Goal: Task Accomplishment & Management: Complete application form

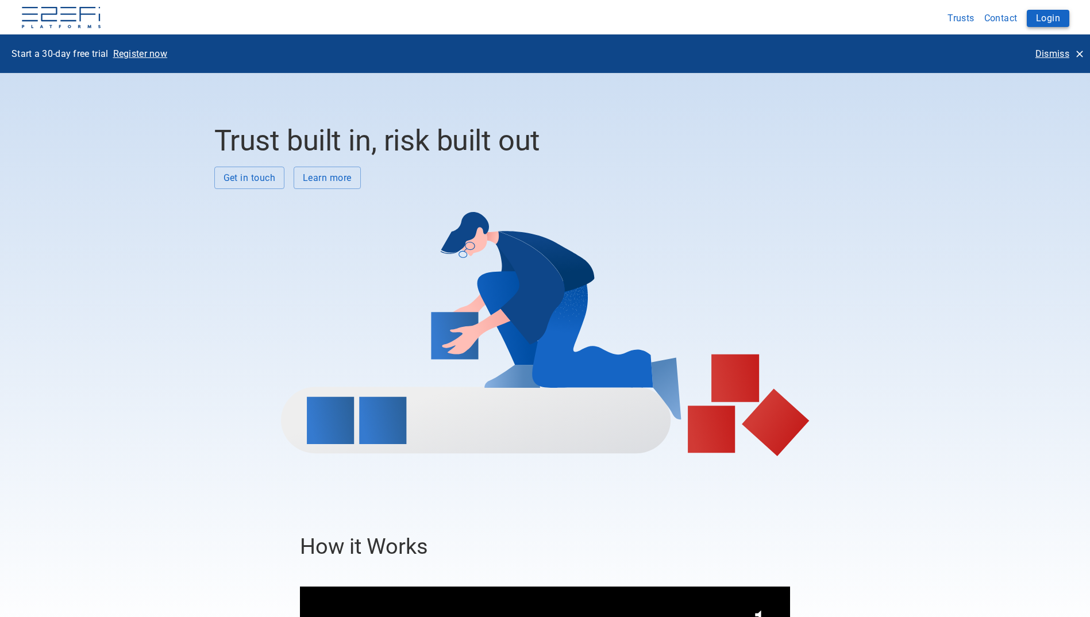
click at [1047, 21] on button "Login" at bounding box center [1048, 18] width 43 height 17
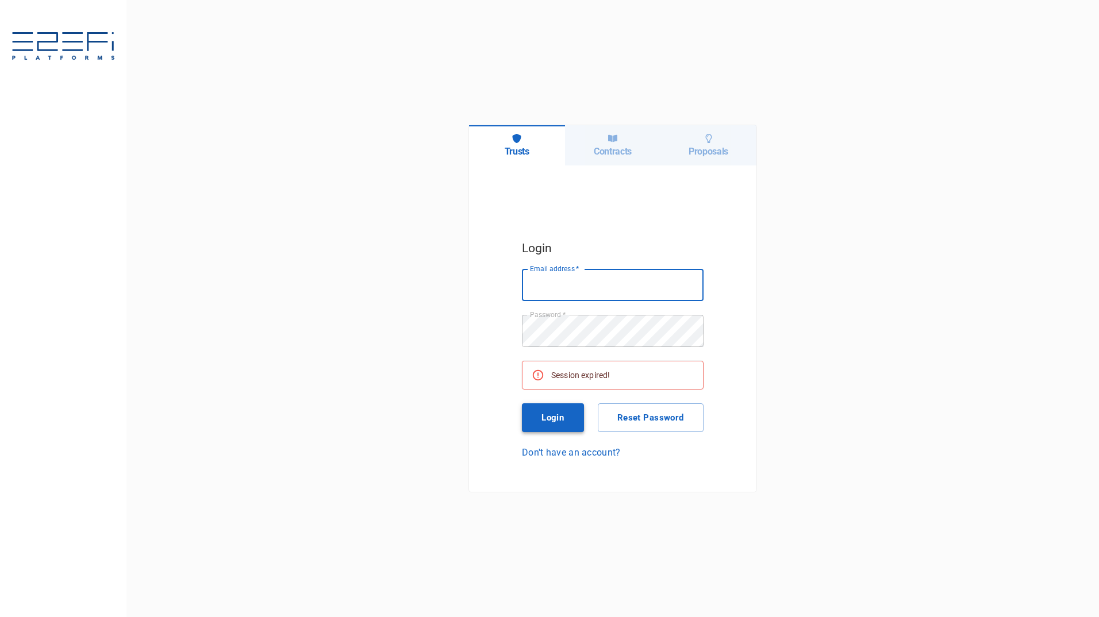
type input "[PERSON_NAME][EMAIL_ADDRESS][PERSON_NAME][DOMAIN_NAME]"
click at [558, 414] on button "Login" at bounding box center [553, 417] width 62 height 29
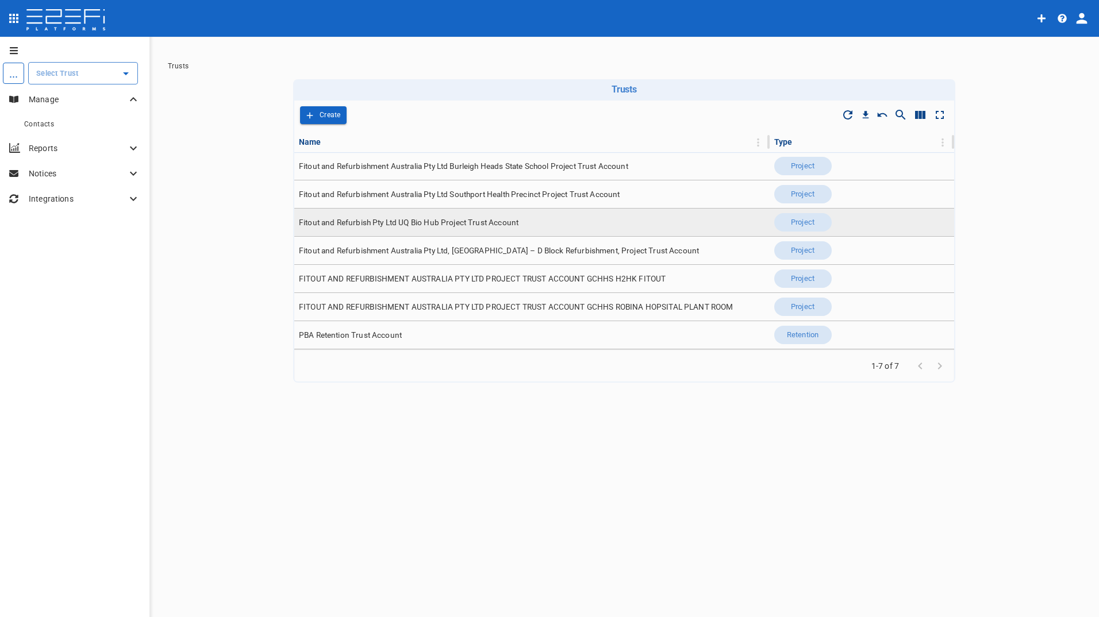
click at [458, 223] on span "Fitout and Refurbish Pty Ltd UQ Bio Hub Project Trust Account" at bounding box center [408, 222] width 219 height 11
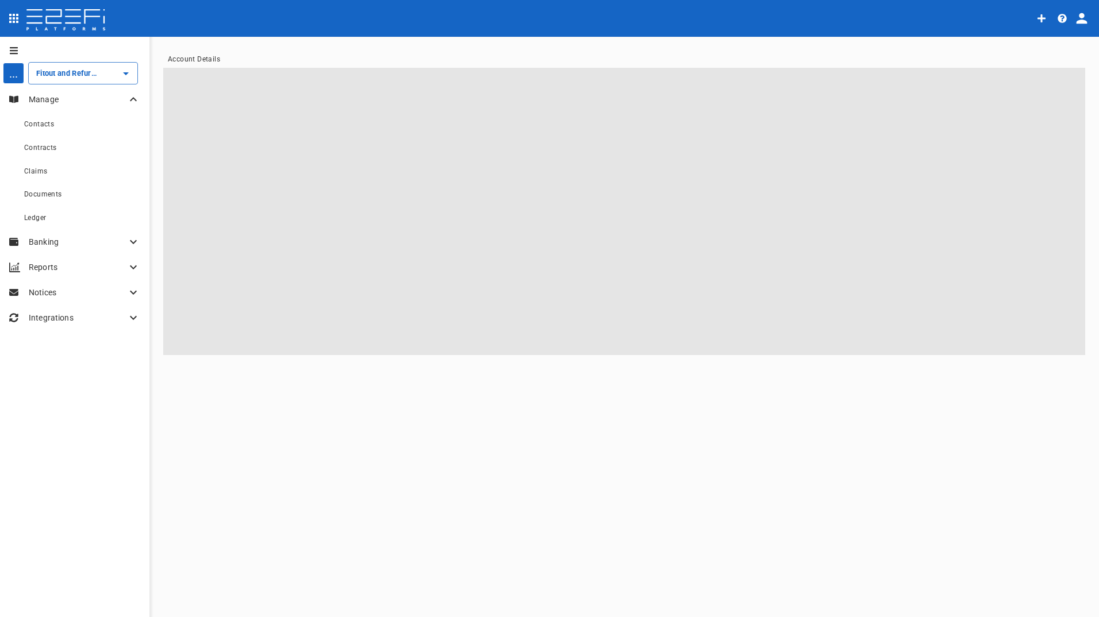
type input "Fitout and Refurbish Pty Ltd UQ Bio Hub Project Trust Account"
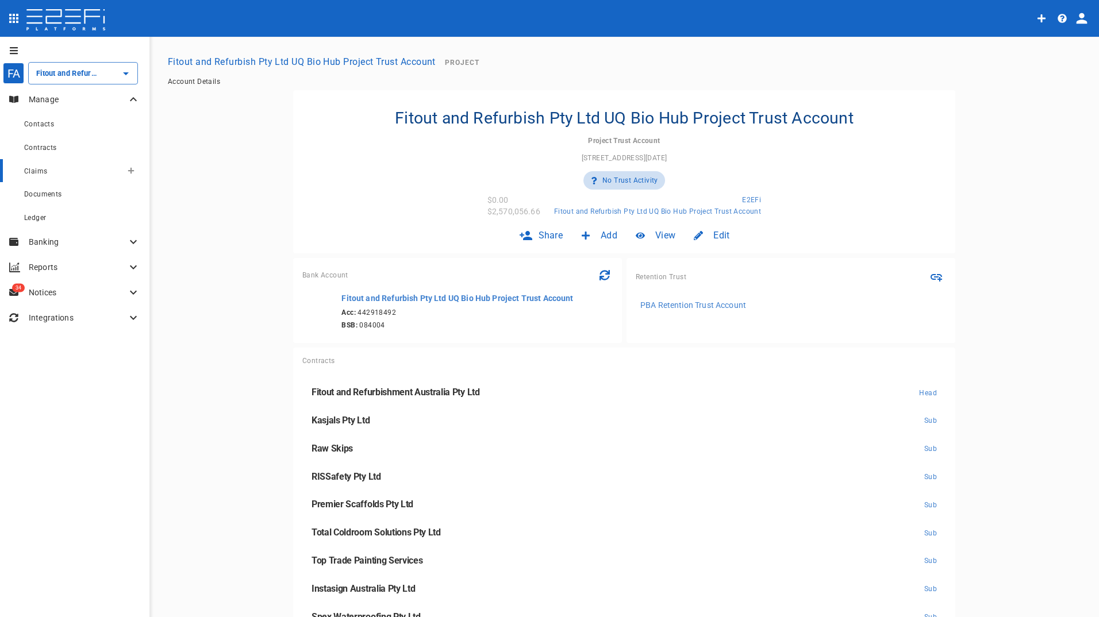
click at [38, 172] on span "Claims" at bounding box center [35, 171] width 23 height 8
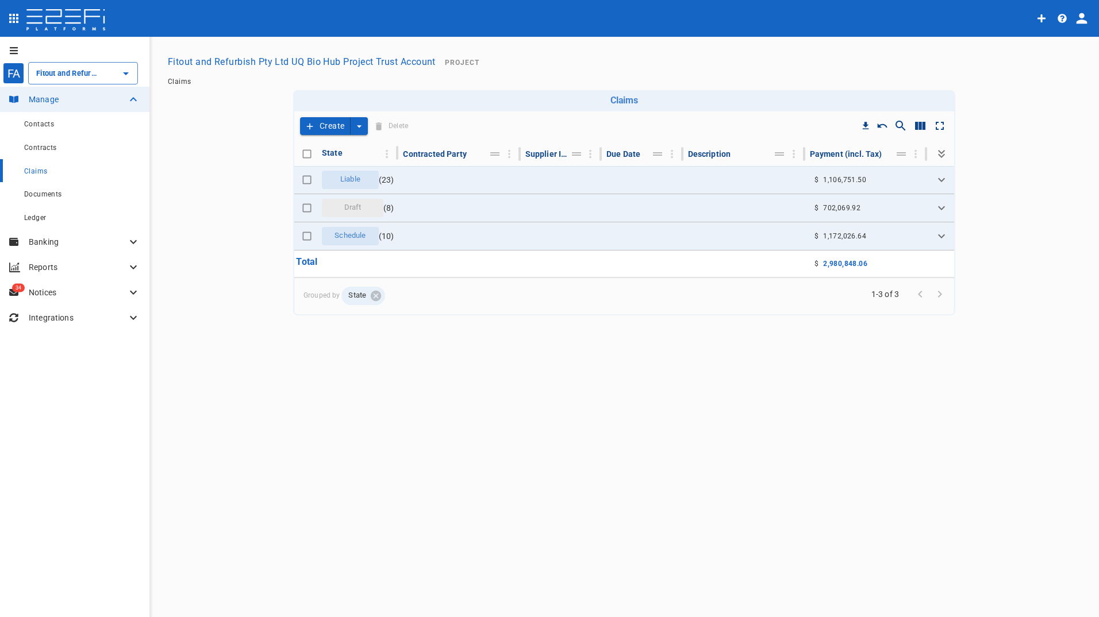
click at [322, 126] on button "Create" at bounding box center [325, 126] width 51 height 18
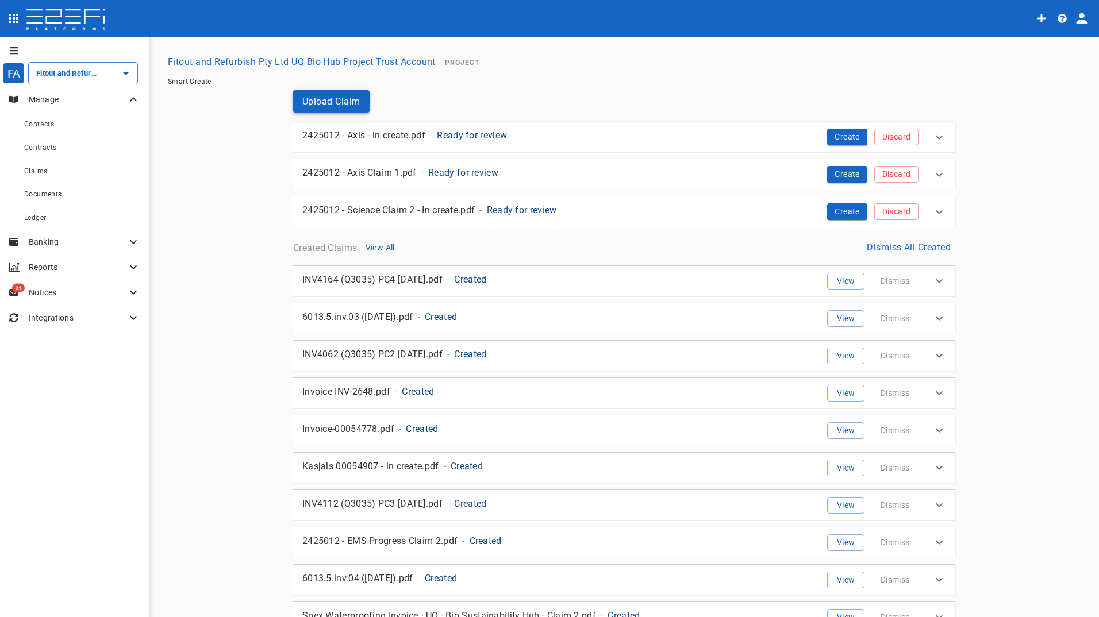
click at [340, 93] on button "Upload Claim" at bounding box center [331, 101] width 76 height 22
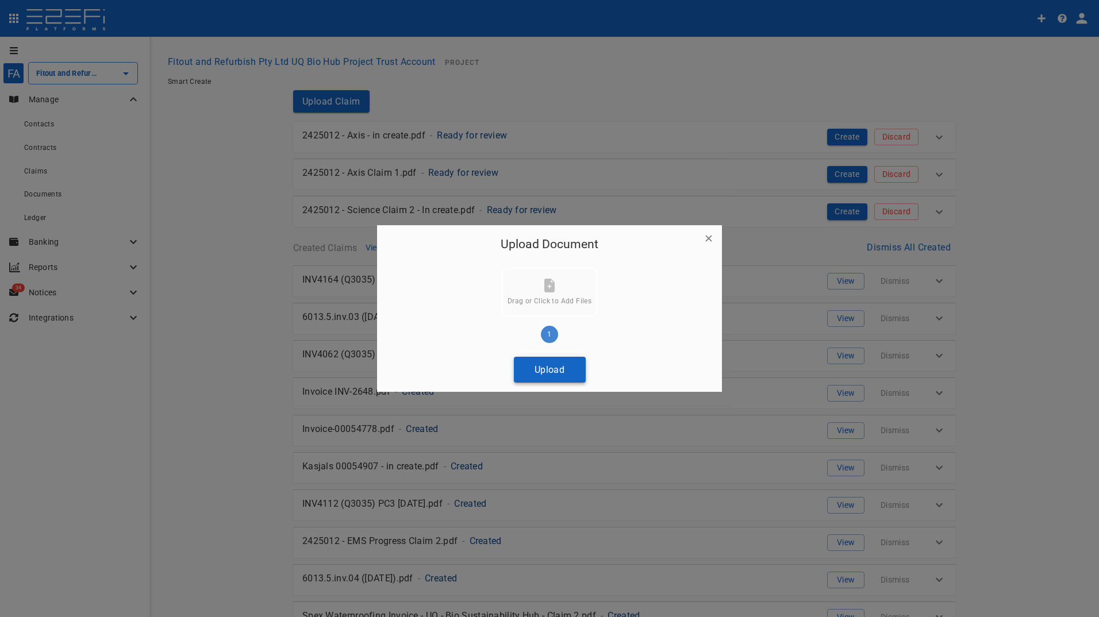
click at [563, 375] on button "Upload" at bounding box center [550, 370] width 72 height 26
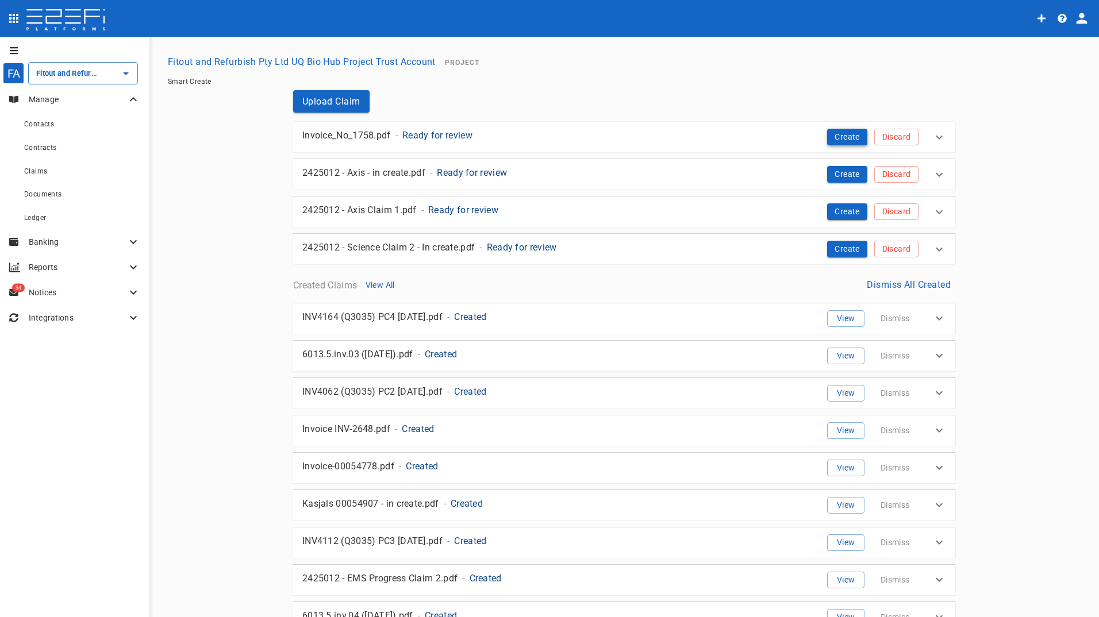
click at [834, 133] on button "Create" at bounding box center [847, 137] width 40 height 17
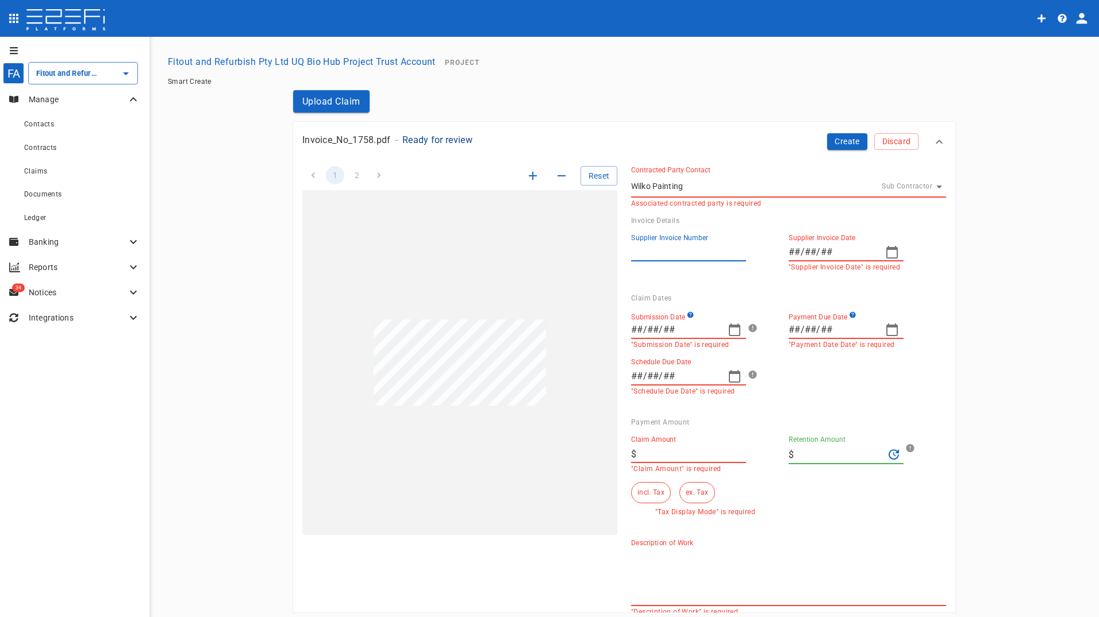
type input "1758"
type input "25/08/2025"
type input "30/09/2025"
type textarea "Progress claim for painting work at UQ Biosustainability Hub by Bpaint Pty Ltd …"
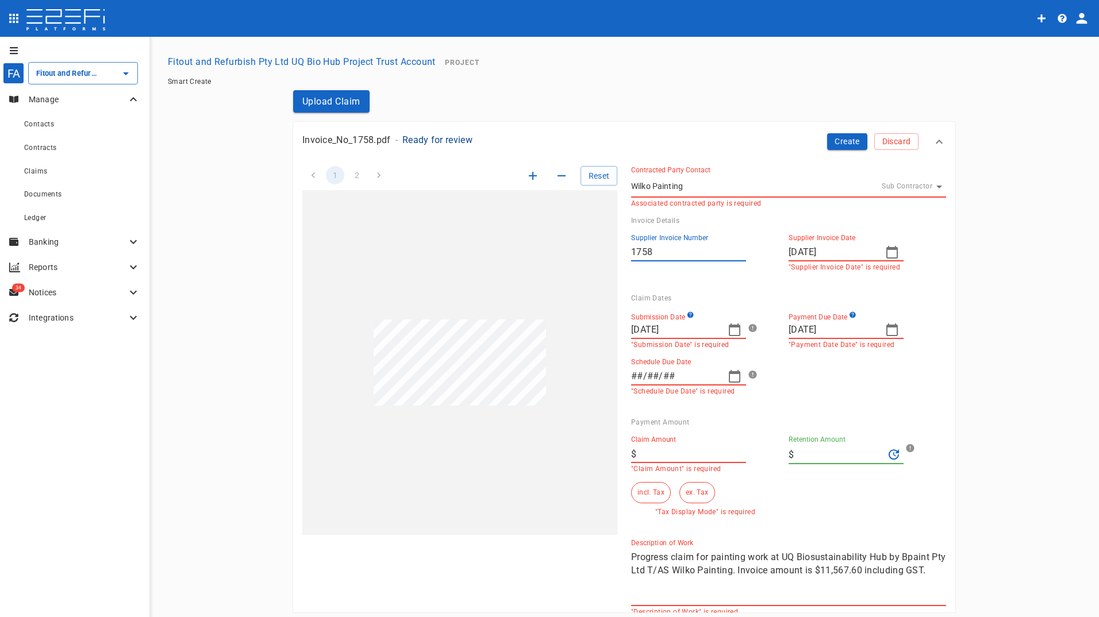
type input "15/09/2025"
type input "11,567.6"
type input "1,051.6"
click at [731, 374] on icon "button" at bounding box center [734, 376] width 11 height 13
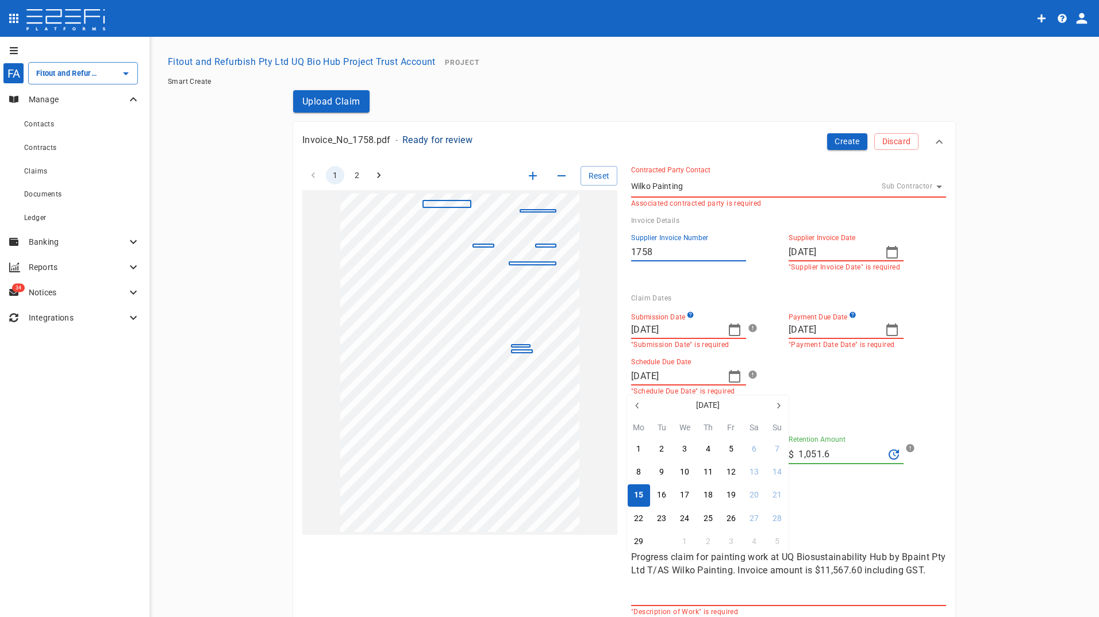
click at [657, 543] on div "30" at bounding box center [661, 541] width 9 height 13
type input "30/09/2025"
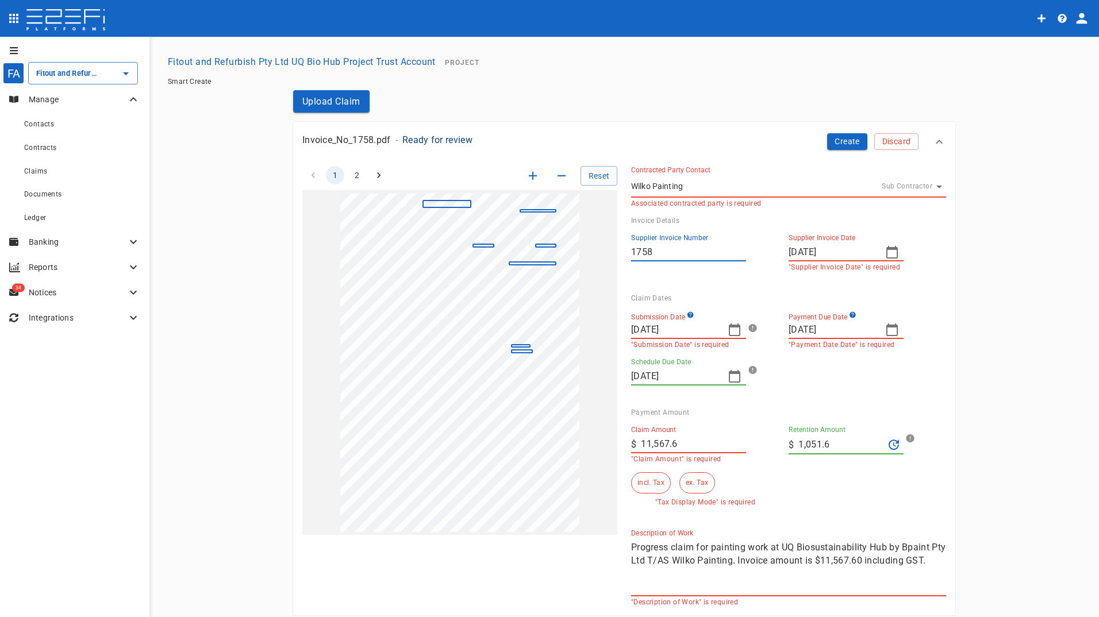
drag, startPoint x: 804, startPoint y: 440, endPoint x: 746, endPoint y: 441, distance: 58.6
click at [750, 443] on div "Claim Amount ​ $ 11,567.6 "Claim Amount" is required Retention Amount ​ $ 1,051…" at bounding box center [779, 462] width 315 height 90
type input "0"
click at [693, 484] on button "ex. Tax" at bounding box center [696, 482] width 35 height 21
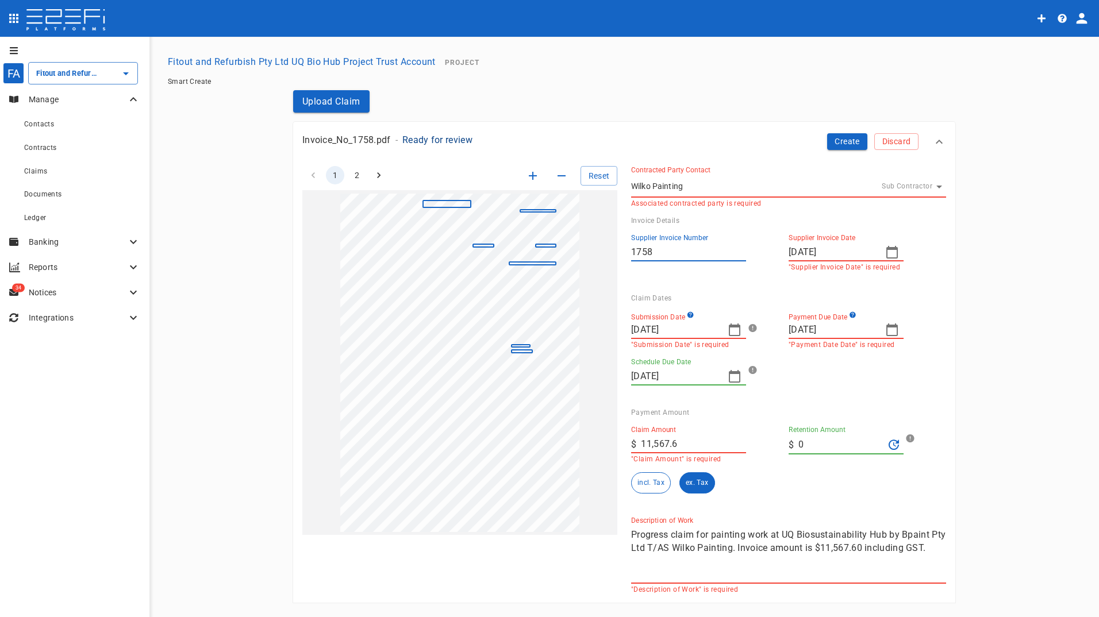
click at [668, 439] on input "11,567.6" at bounding box center [693, 444] width 105 height 18
drag, startPoint x: 676, startPoint y: 445, endPoint x: 599, endPoint y: 448, distance: 77.6
click at [600, 448] on div "1 2 Reset SupplierInvoiceNumber: 1758 ClaimAmount: 11567.60 GSTAmount: 1051.60 …" at bounding box center [616, 372] width 657 height 441
type input "10,516"
click at [692, 483] on button "ex. Tax" at bounding box center [696, 482] width 35 height 21
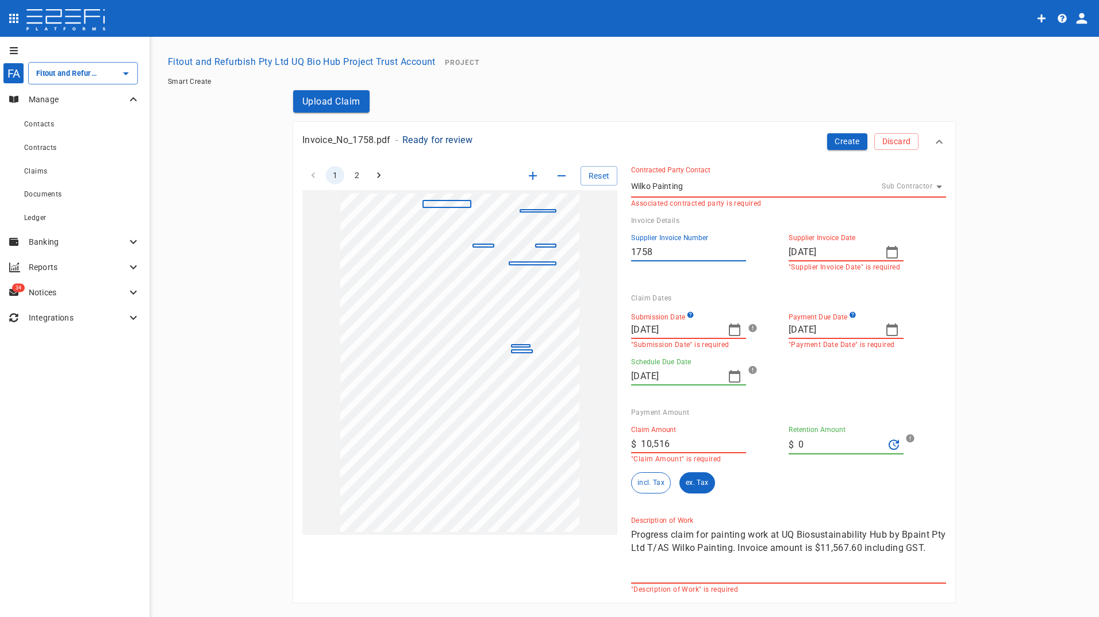
click at [793, 484] on div "Claim Amount ​ $ 10,516 "Claim Amount" is required Retention Amount ​ $ 0 incl.…" at bounding box center [779, 455] width 315 height 77
click at [884, 500] on div "Claim Amount ​ $ 10,516 "Claim Amount" is required Retention Amount ​ $ 0 incl.…" at bounding box center [784, 462] width 306 height 91
click at [827, 141] on button "Create" at bounding box center [847, 141] width 40 height 17
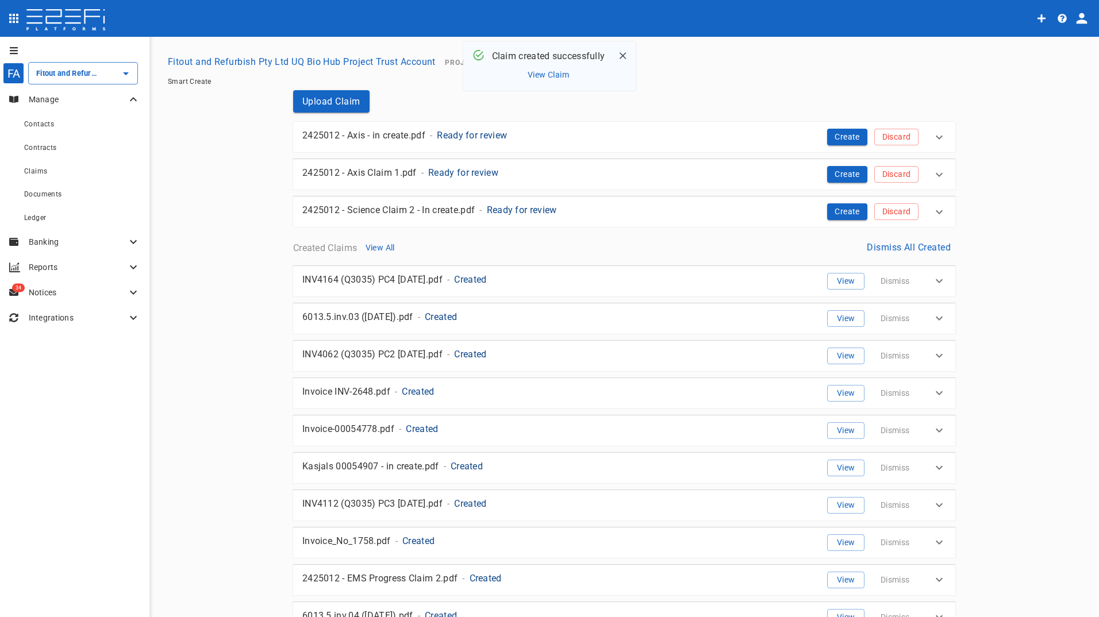
click at [55, 99] on p "Manage" at bounding box center [78, 99] width 98 height 11
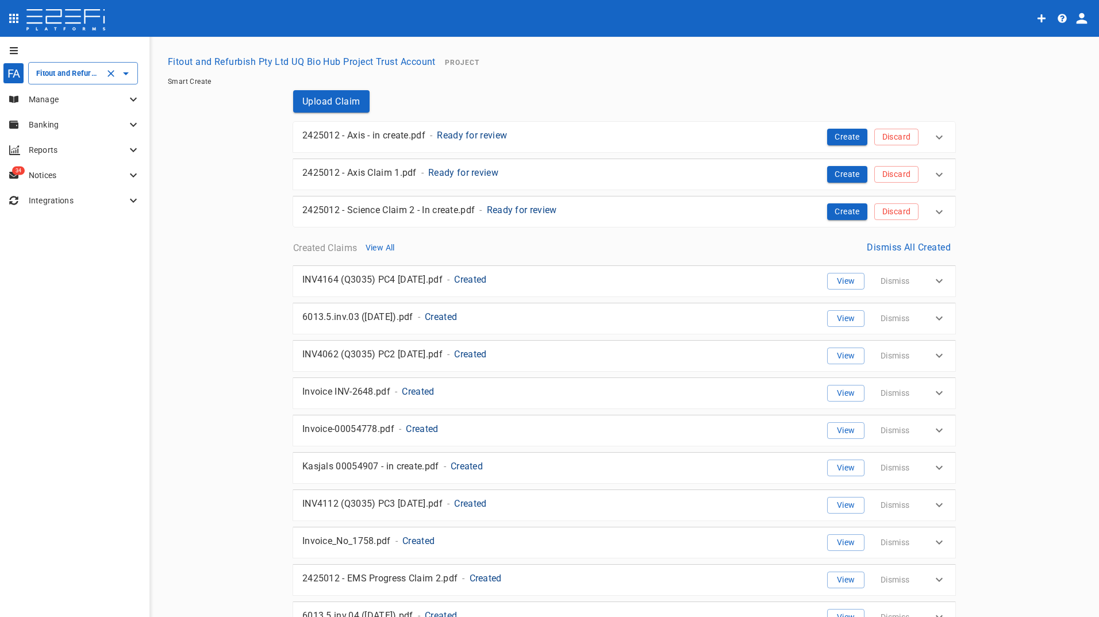
click at [65, 72] on input "Fitout and Refurbish Pty Ltd UQ Bio Hub Project Trust Account" at bounding box center [66, 73] width 67 height 12
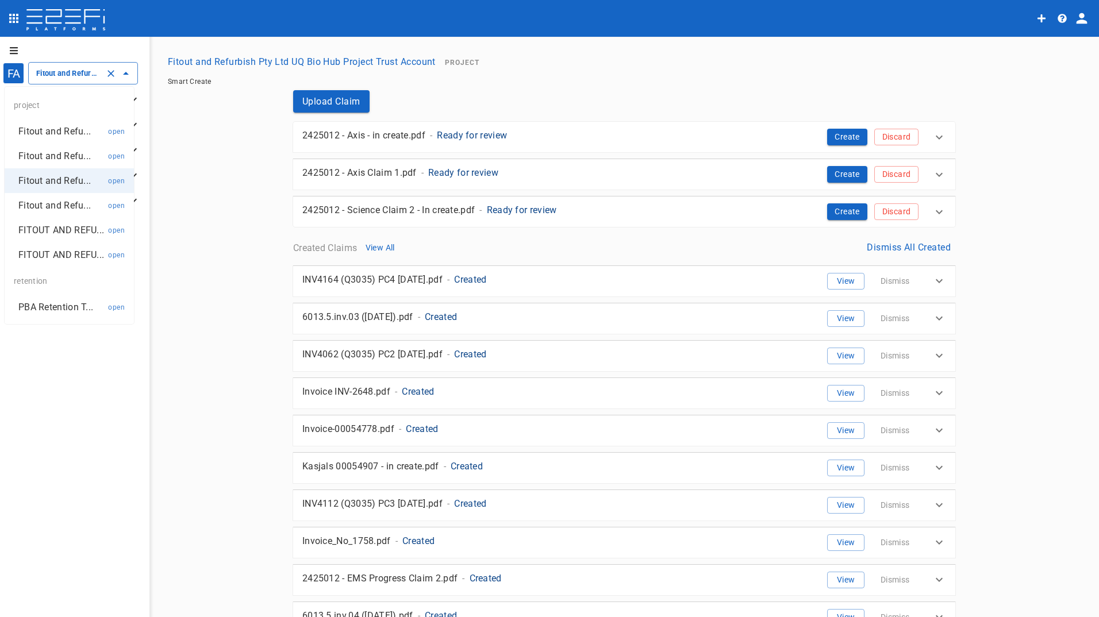
click at [65, 136] on p "Fitout and Refu..." at bounding box center [54, 131] width 72 height 13
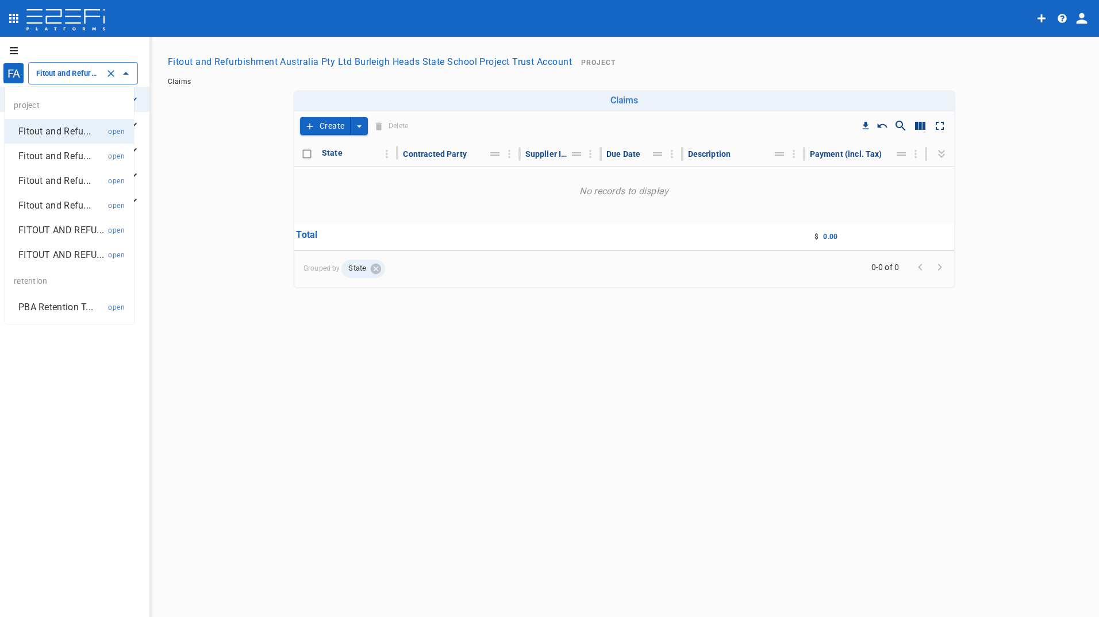
click at [47, 71] on input "Fitout and Refurbishment Australia Pty Ltd Burleigh Heads State School Project …" at bounding box center [66, 73] width 67 height 12
click at [64, 160] on p "Fitout and Refu..." at bounding box center [54, 155] width 72 height 13
type input "Fitout and Refurbishment Australia Pty Ltd Southport Health Precinct Project Tr…"
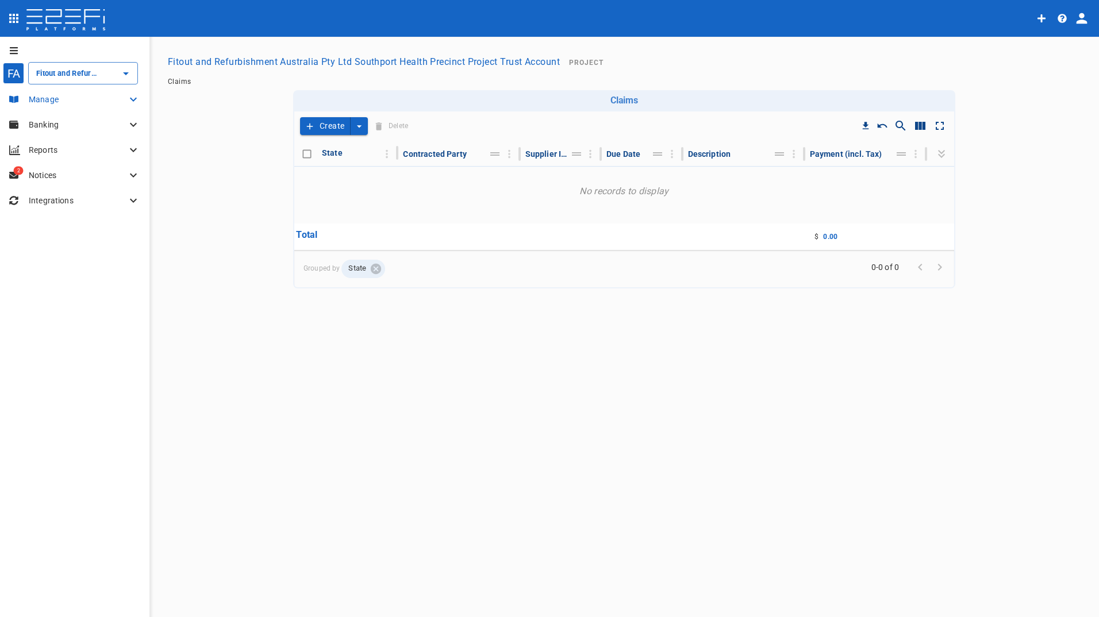
click at [130, 98] on icon at bounding box center [133, 100] width 14 height 14
click at [48, 122] on span "Contacts" at bounding box center [39, 124] width 30 height 8
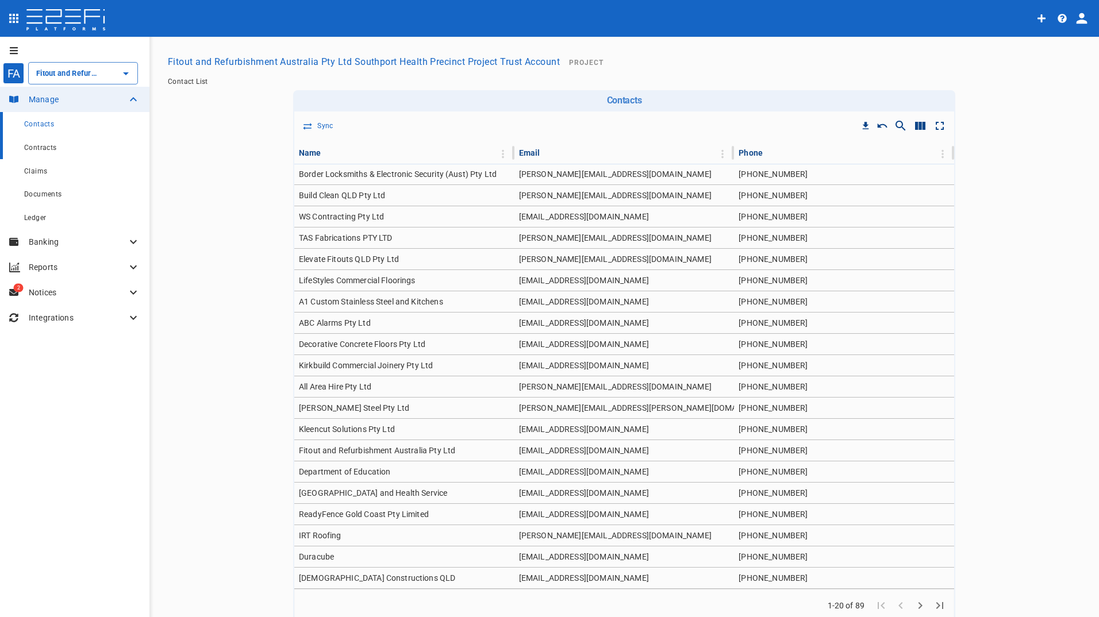
click at [52, 148] on span "Contracts" at bounding box center [40, 148] width 33 height 8
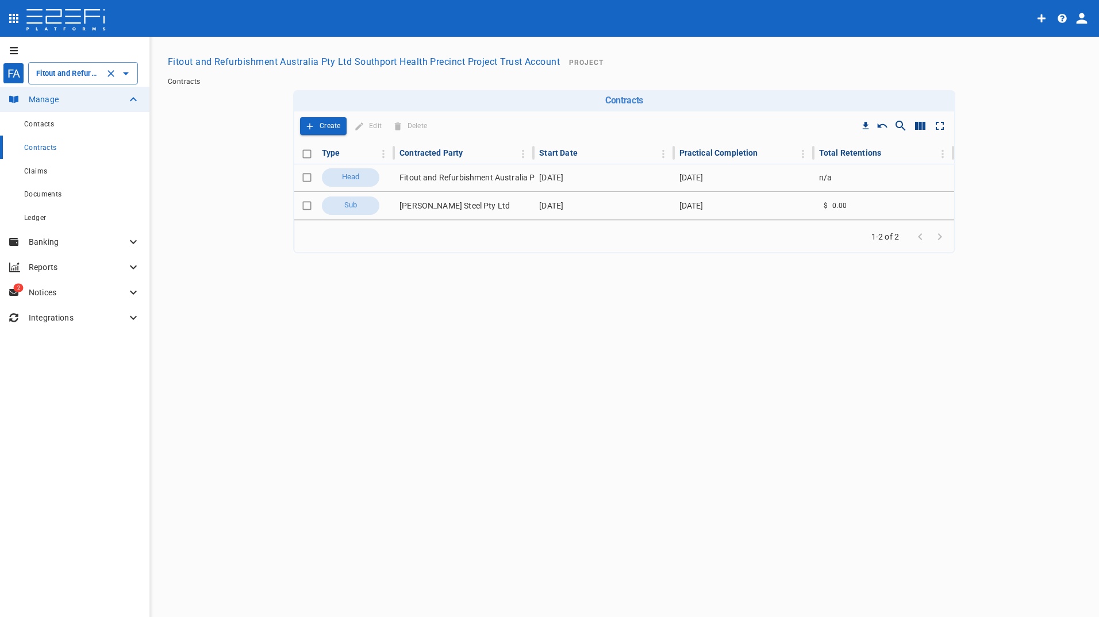
click at [65, 75] on input "Fitout and Refurbishment Australia Pty Ltd Southport Health Precinct Project Tr…" at bounding box center [66, 73] width 67 height 12
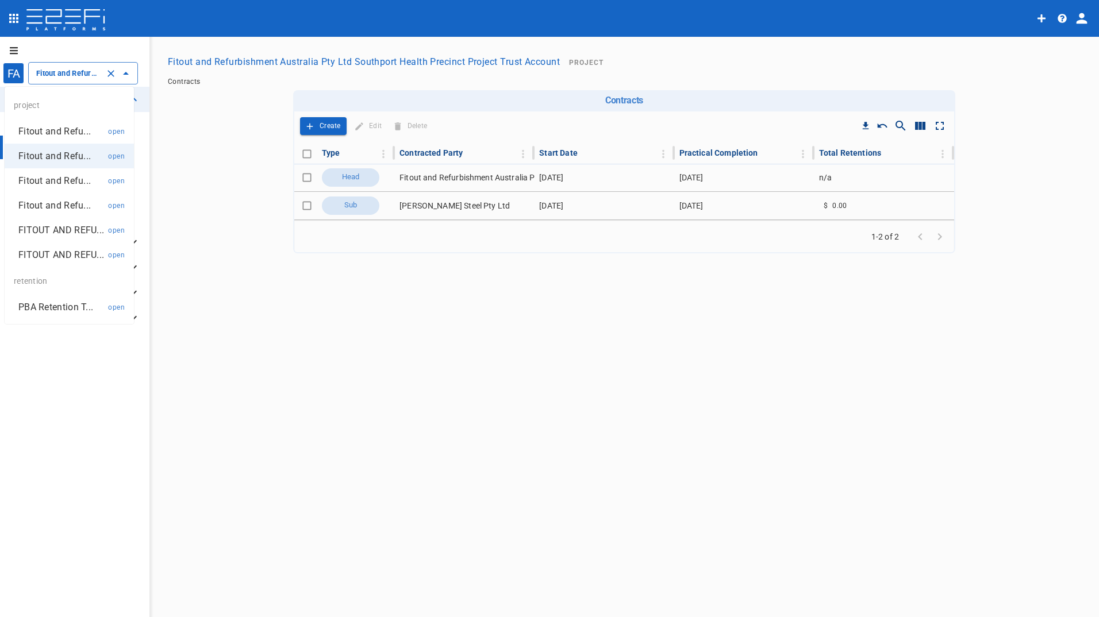
click at [59, 178] on p "Fitout and Refu..." at bounding box center [54, 180] width 72 height 13
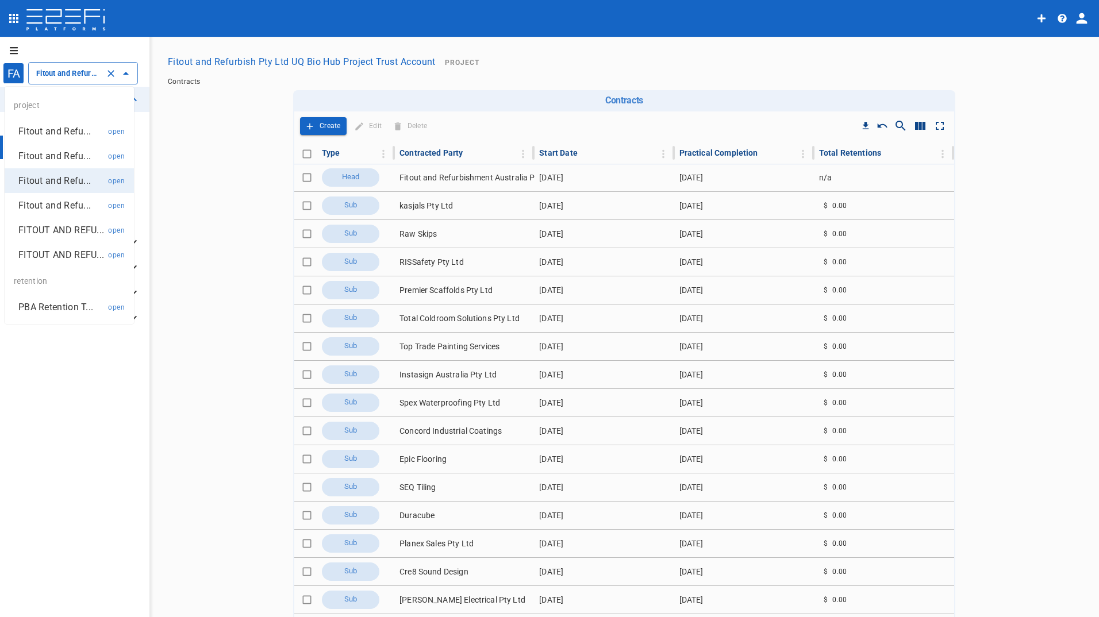
drag, startPoint x: 53, startPoint y: 73, endPoint x: 55, endPoint y: 87, distance: 13.9
click at [53, 73] on input "Fitout and Refurbish Pty Ltd UQ Bio Hub Project Trust Account" at bounding box center [66, 73] width 67 height 12
click at [52, 209] on p "Fitout and Refu..." at bounding box center [54, 205] width 72 height 13
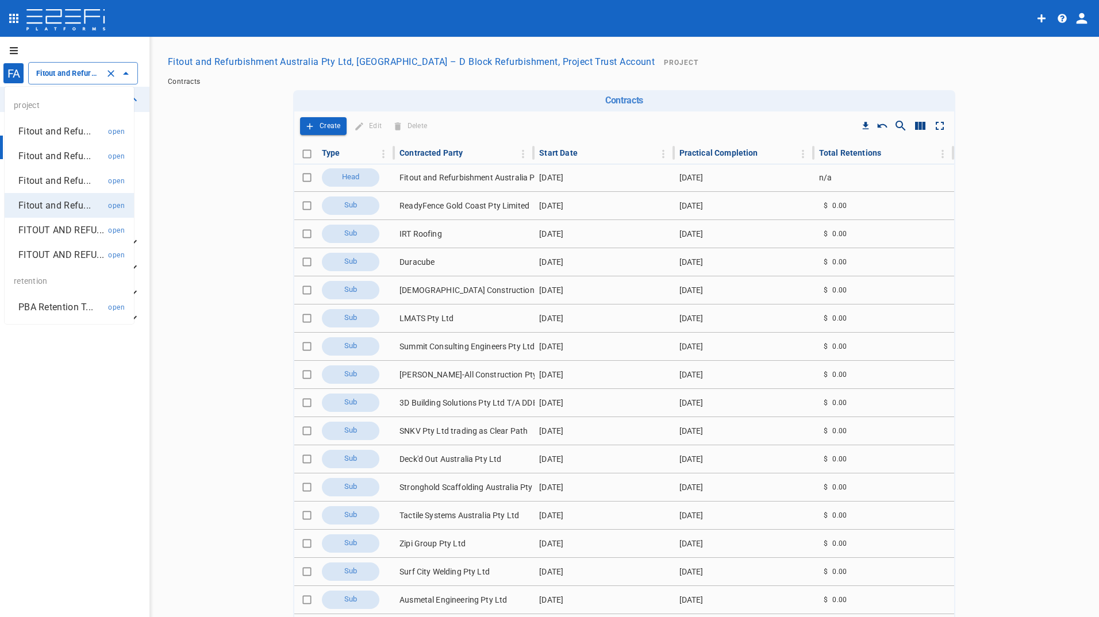
click at [68, 70] on input "Fitout and Refurbishment Australia Pty Ltd, [GEOGRAPHIC_DATA] – D Block Refurbi…" at bounding box center [66, 73] width 67 height 12
click at [65, 234] on p "FITOUT AND REFU..." at bounding box center [61, 229] width 86 height 13
type input "FITOUT AND REFURBISHMENT AUSTRALIA PTY LTD PROJECT TRUST ACCOUNT GCHHS H2HK FIT…"
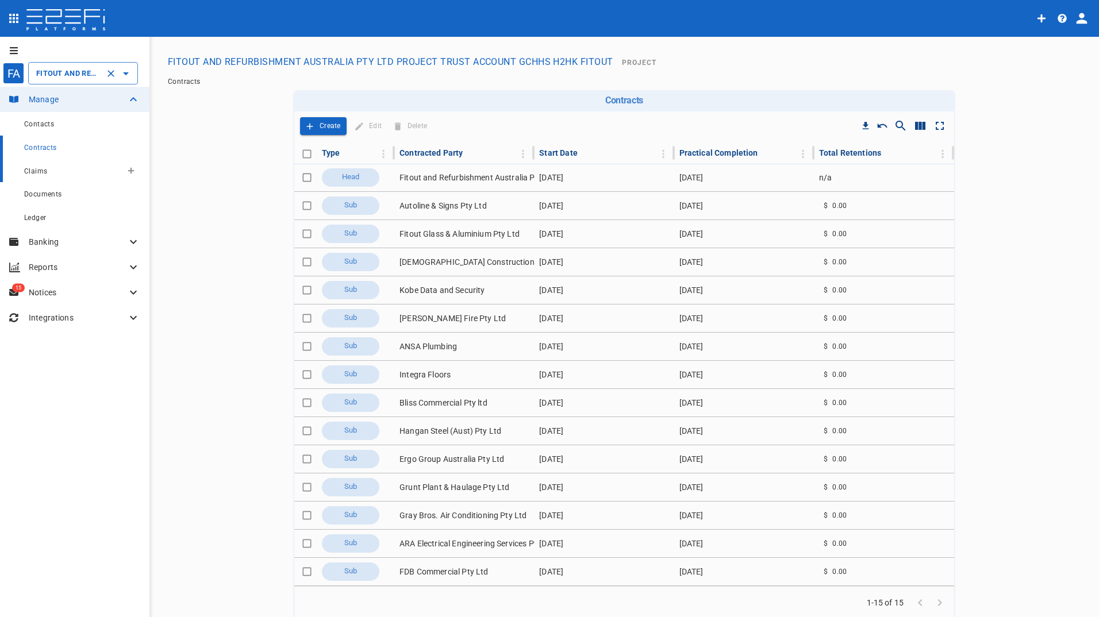
click at [40, 174] on span "Claims" at bounding box center [35, 171] width 23 height 8
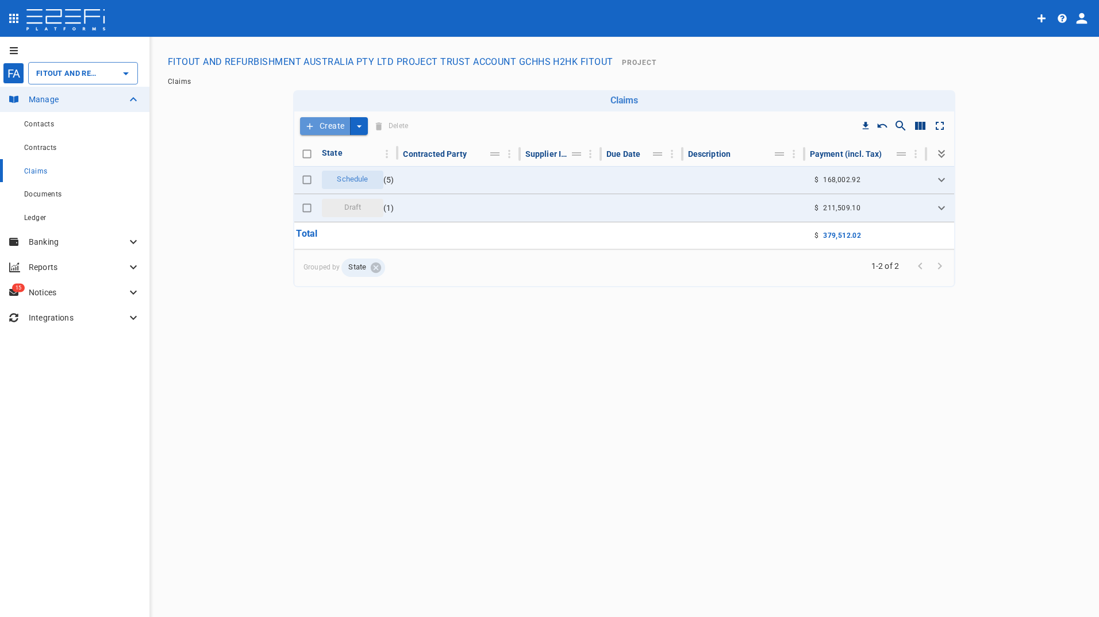
click at [331, 126] on button "Create" at bounding box center [325, 126] width 51 height 18
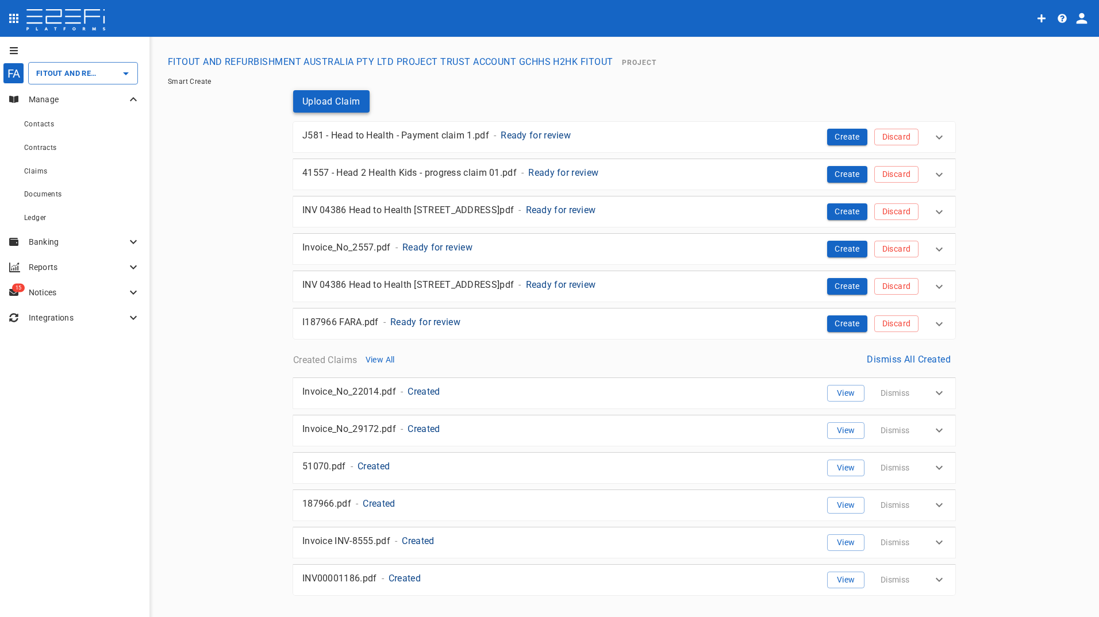
click at [321, 98] on button "Upload Claim" at bounding box center [331, 101] width 76 height 22
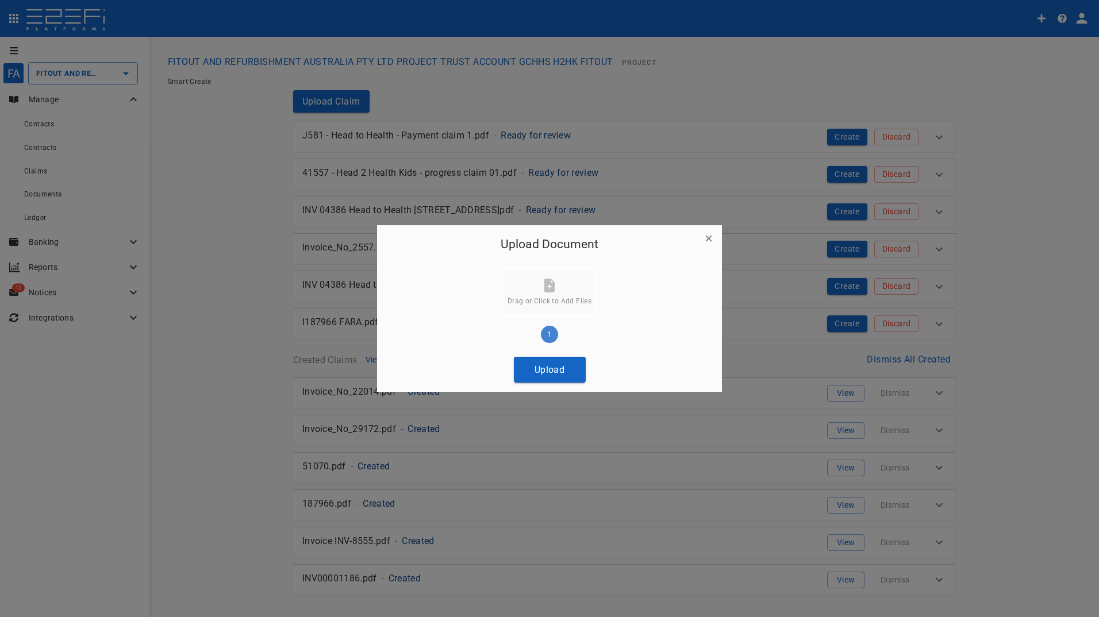
drag, startPoint x: 554, startPoint y: 370, endPoint x: 333, endPoint y: 343, distance: 222.8
click at [552, 371] on button "Upload" at bounding box center [550, 370] width 72 height 26
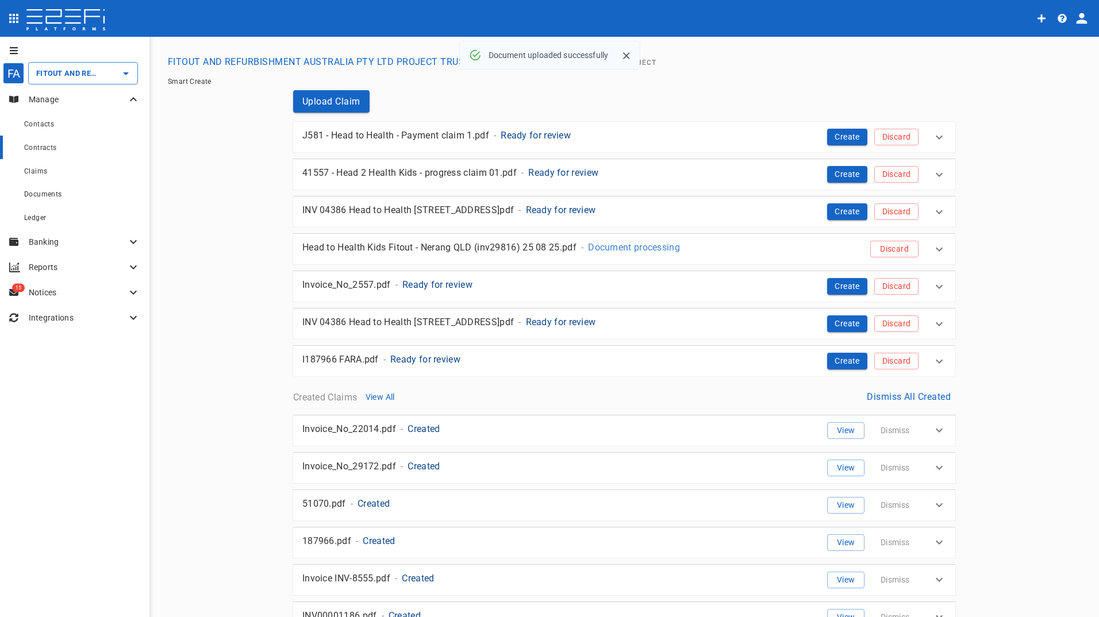
click at [32, 149] on span "Contracts" at bounding box center [40, 148] width 33 height 8
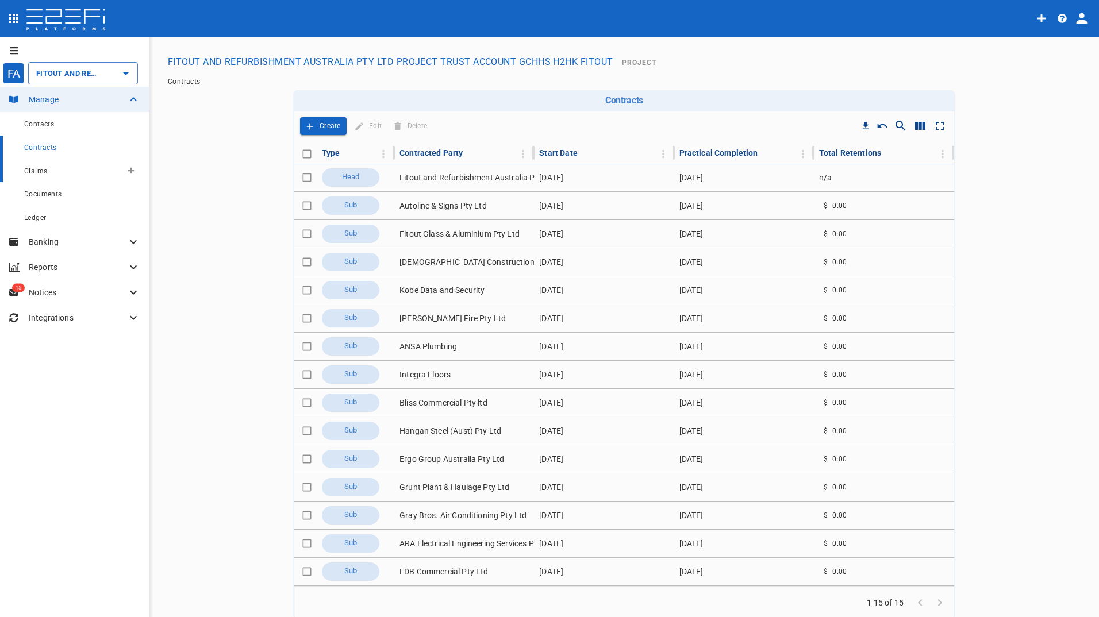
click at [41, 176] on div "Claims" at bounding box center [73, 171] width 98 height 14
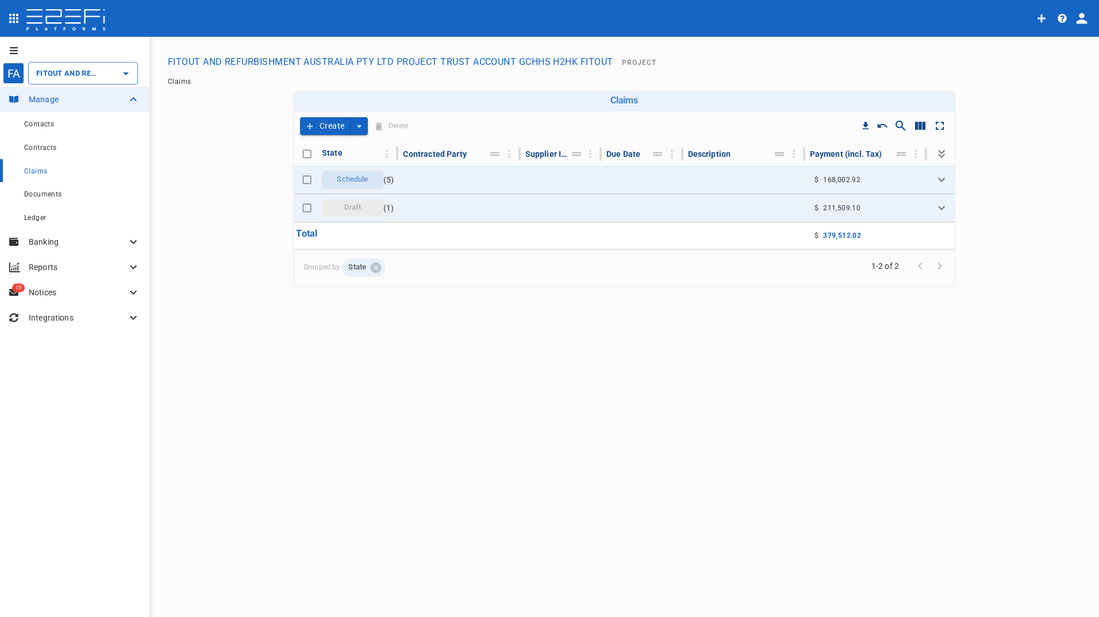
click at [336, 125] on button "Create" at bounding box center [325, 126] width 51 height 18
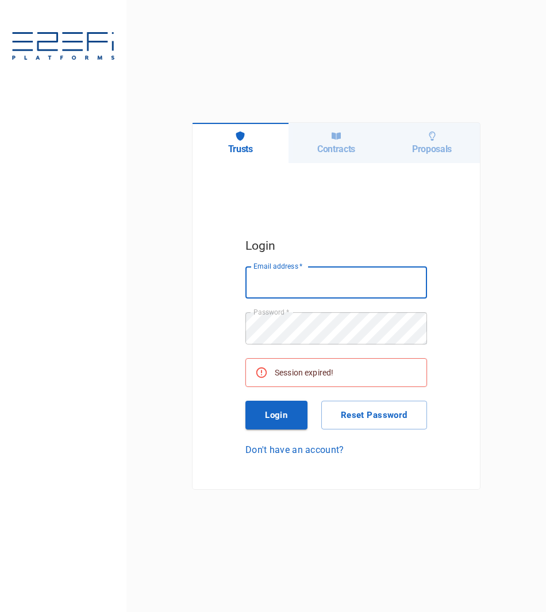
type input "[PERSON_NAME][EMAIL_ADDRESS][PERSON_NAME][DOMAIN_NAME]"
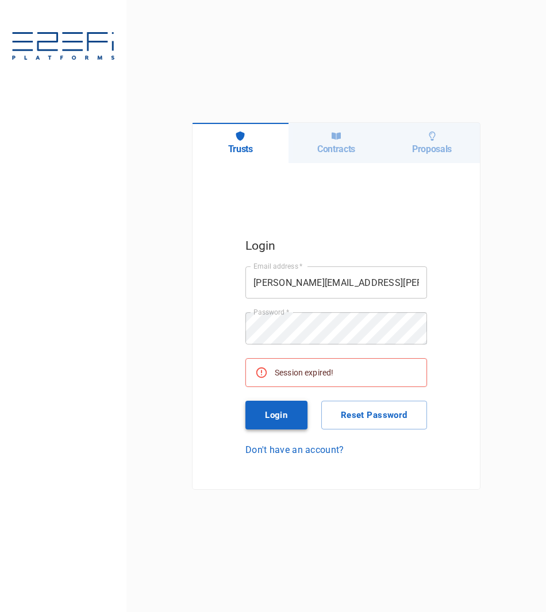
click at [279, 420] on button "Login" at bounding box center [276, 415] width 62 height 29
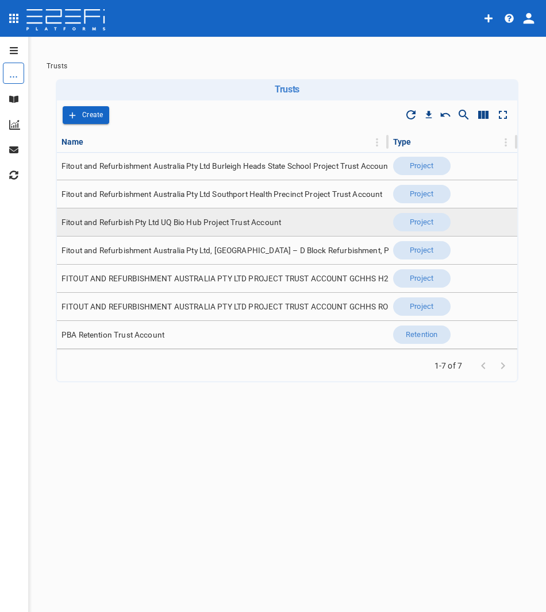
click at [175, 224] on span "Fitout and Refurbish Pty Ltd UQ Bio Hub Project Trust Account" at bounding box center [170, 222] width 219 height 11
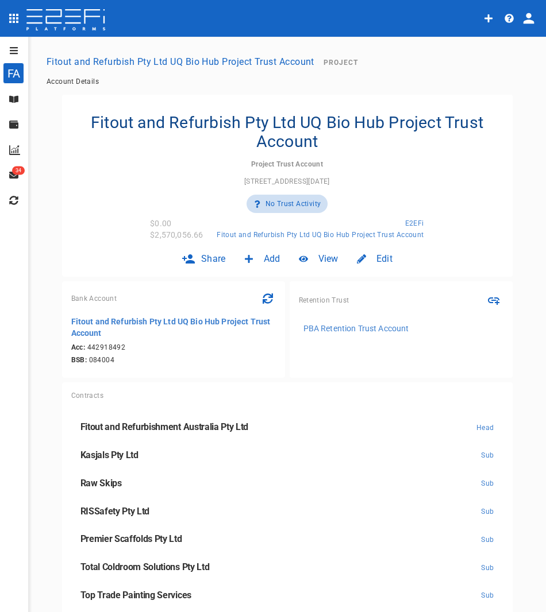
click at [16, 79] on div "FA" at bounding box center [13, 73] width 21 height 21
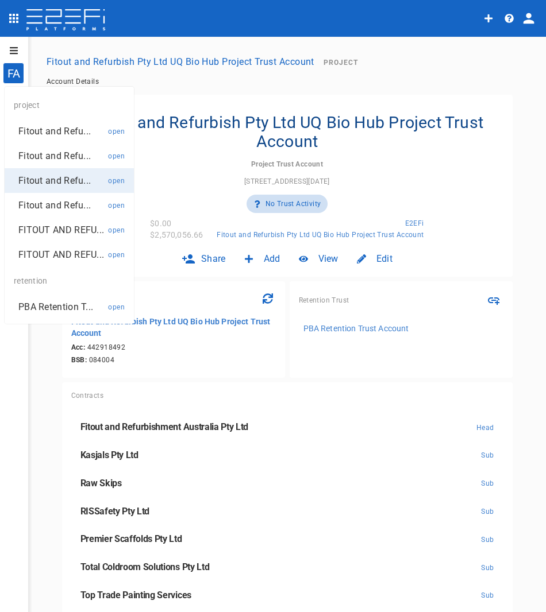
click at [17, 79] on div "FA" at bounding box center [13, 73] width 21 height 21
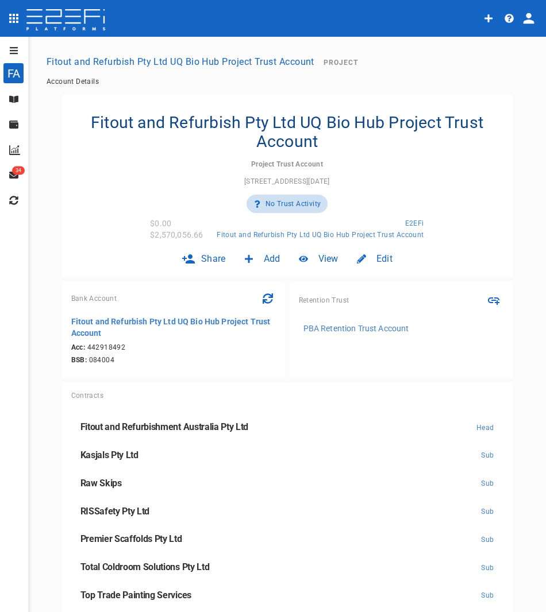
click at [16, 101] on icon at bounding box center [13, 99] width 9 height 7
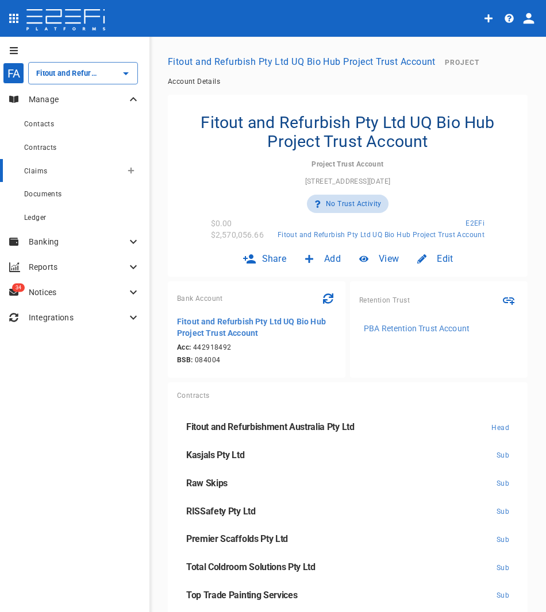
click at [40, 174] on span "Claims" at bounding box center [35, 171] width 23 height 8
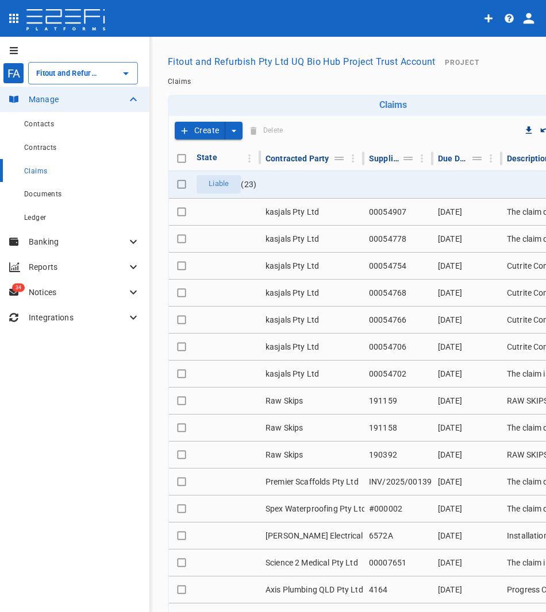
click at [202, 128] on button "Create" at bounding box center [200, 131] width 51 height 18
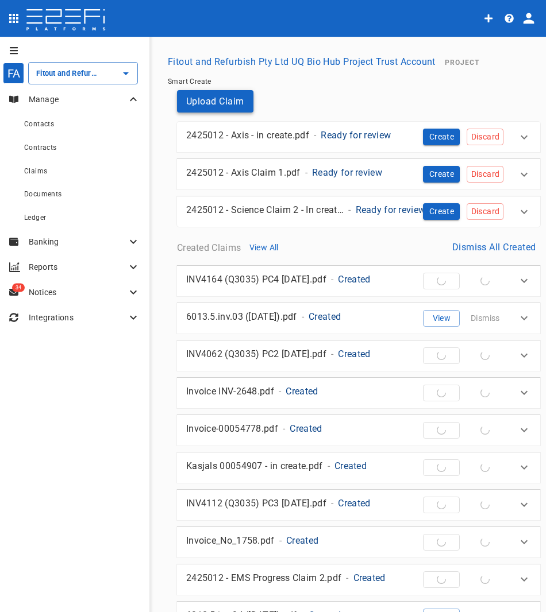
click at [199, 98] on button "Upload Claim" at bounding box center [215, 101] width 76 height 22
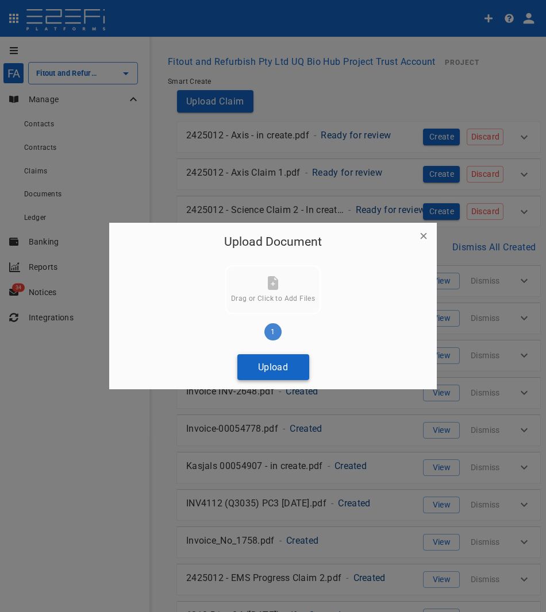
click at [271, 367] on button "Upload" at bounding box center [273, 367] width 72 height 26
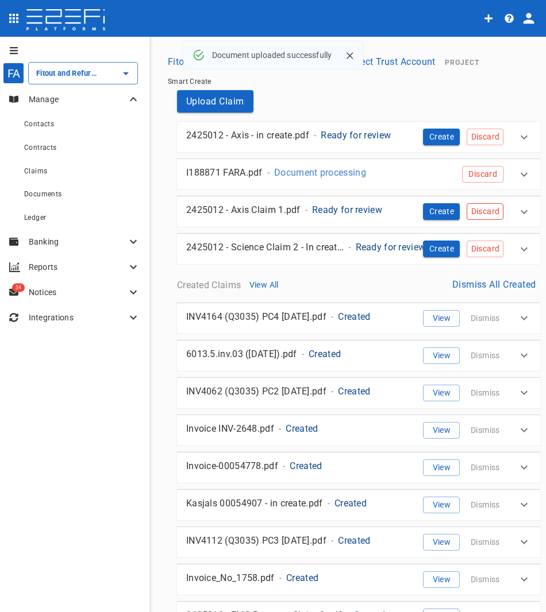
drag, startPoint x: 472, startPoint y: 55, endPoint x: 480, endPoint y: 212, distance: 157.1
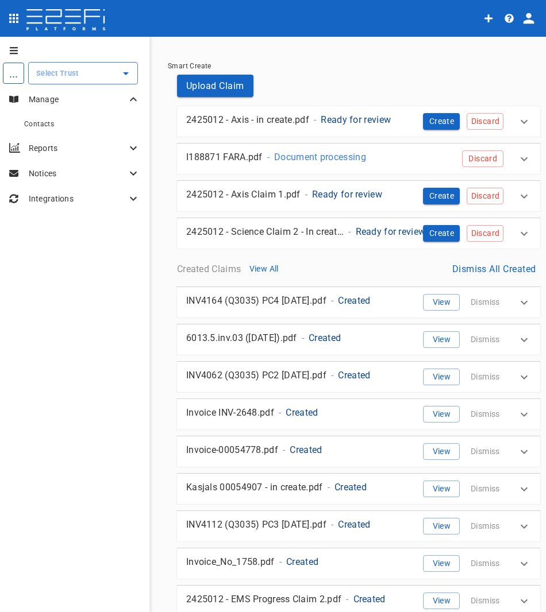
type input "Fitout and Refurbish Pty Ltd UQ Bio Hub Project Trust Account"
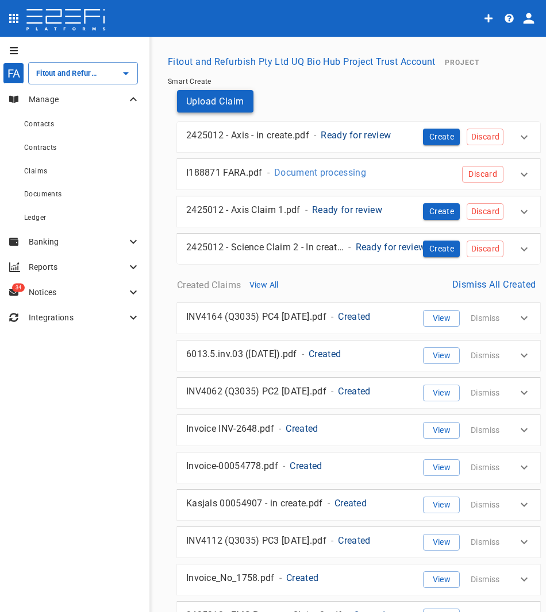
click at [221, 103] on button "Upload Claim" at bounding box center [215, 101] width 76 height 22
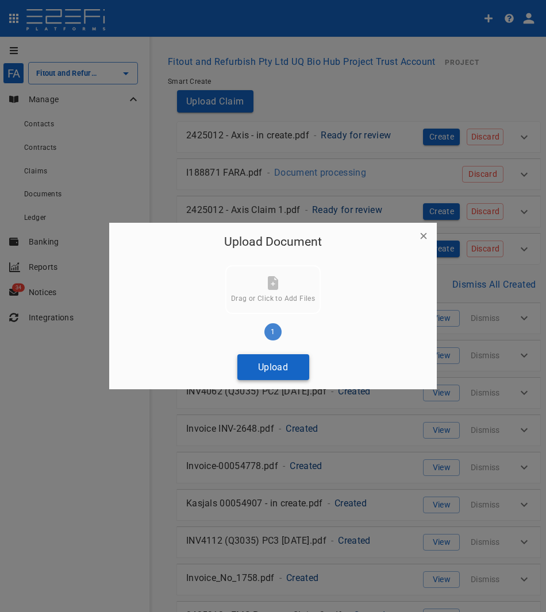
click at [272, 370] on button "Upload" at bounding box center [273, 367] width 72 height 26
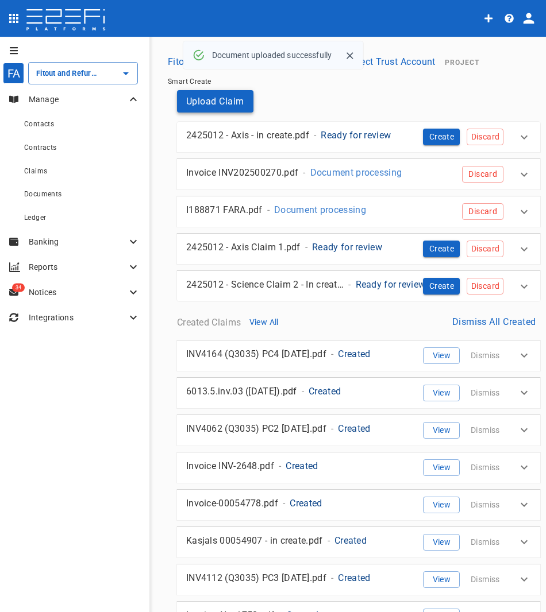
click at [211, 100] on button "Upload Claim" at bounding box center [215, 101] width 76 height 22
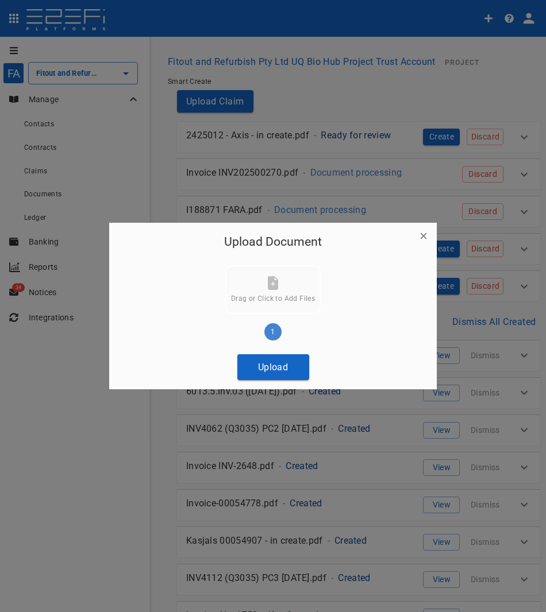
click at [279, 364] on button "Upload" at bounding box center [273, 367] width 72 height 26
